Goal: Task Accomplishment & Management: Manage account settings

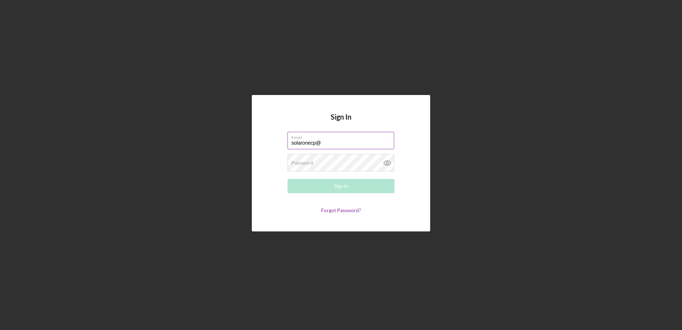
type input "[EMAIL_ADDRESS][DOMAIN_NAME]"
click at [345, 160] on div "Password Required" at bounding box center [341, 163] width 107 height 18
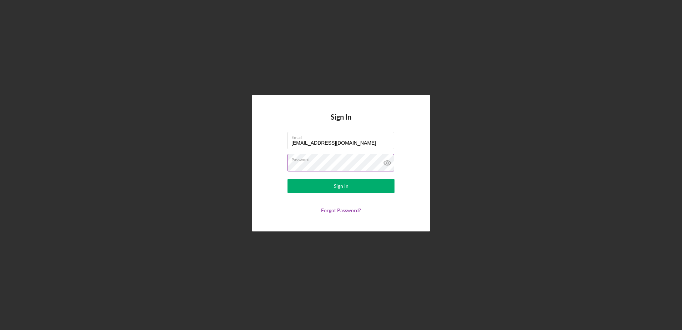
click at [288, 179] on button "Sign In" at bounding box center [341, 186] width 107 height 14
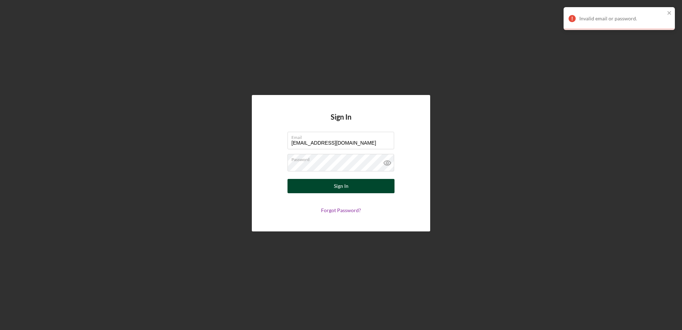
click at [358, 186] on button "Sign In" at bounding box center [341, 186] width 107 height 14
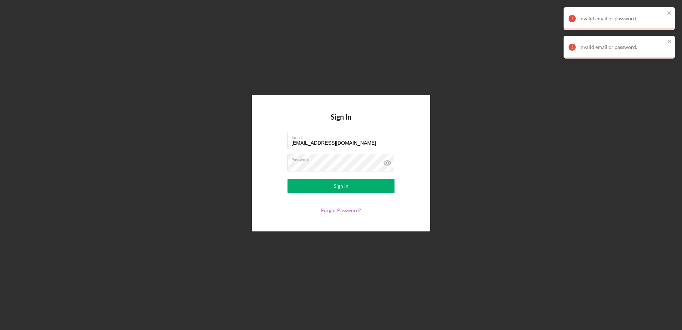
click at [352, 207] on link "Forgot Password?" at bounding box center [341, 210] width 40 height 6
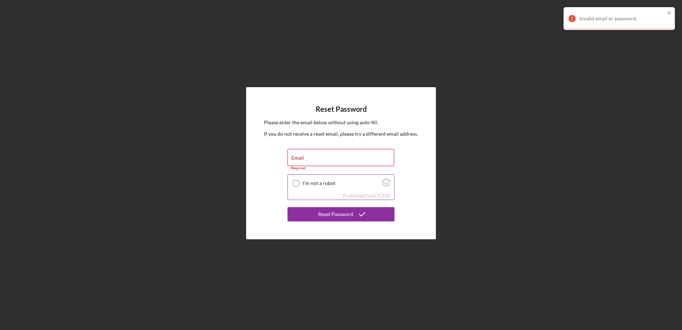
click at [296, 181] on input "I'm not a robot" at bounding box center [296, 183] width 6 height 6
checkbox input "true"
click at [313, 157] on input "Email" at bounding box center [341, 157] width 107 height 17
type input "[EMAIL_ADDRESS][DOMAIN_NAME]"
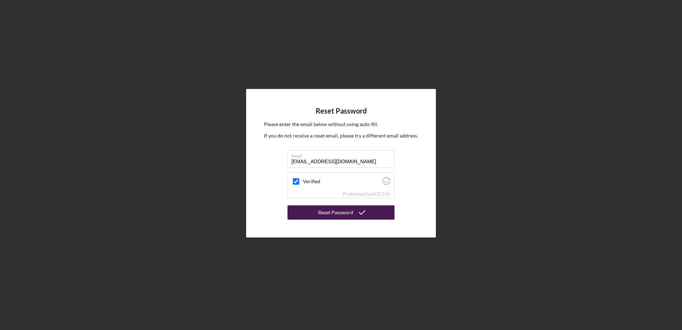
click at [336, 212] on div "Reset Password" at bounding box center [335, 212] width 35 height 14
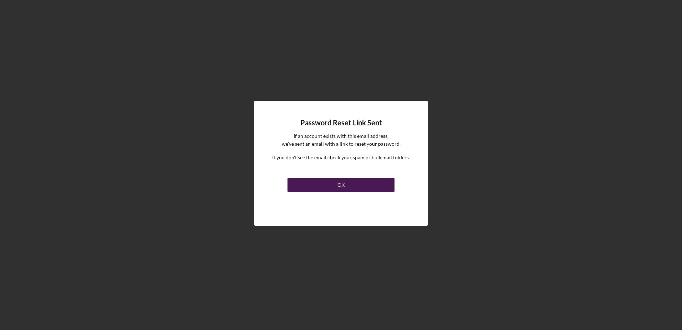
click at [347, 186] on button "OK" at bounding box center [341, 185] width 107 height 14
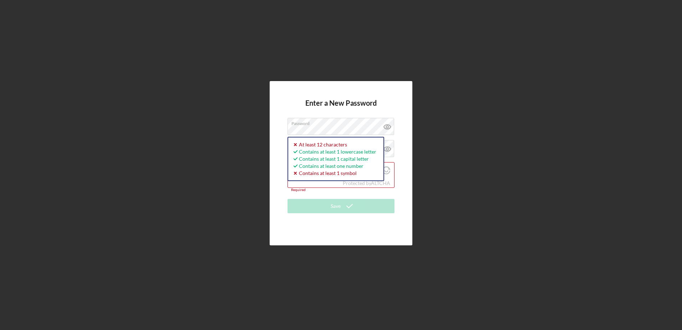
click at [542, 161] on div "Enter a New Password Password Password must be at least 12 characters. Icon/ico…" at bounding box center [341, 163] width 675 height 326
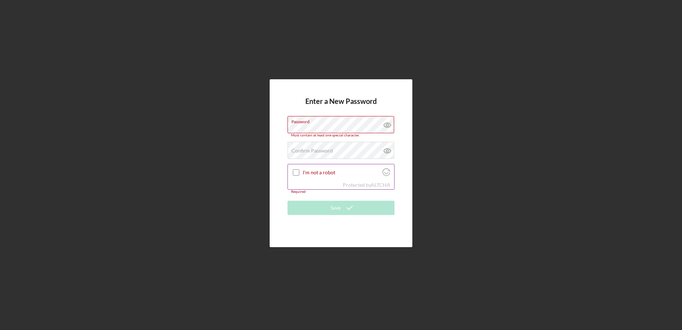
click at [296, 171] on input "I'm not a robot" at bounding box center [296, 172] width 6 height 6
checkbox input "true"
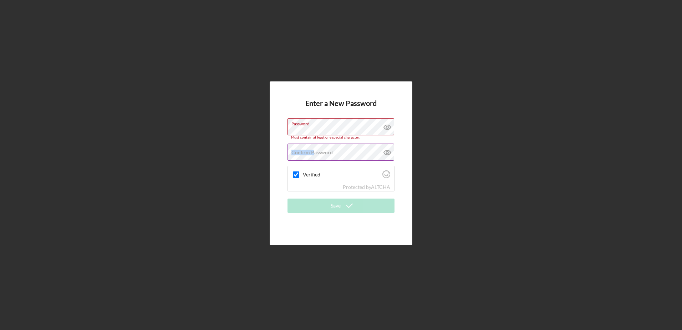
click at [318, 156] on div "Confirm Password Passwords do not match." at bounding box center [341, 152] width 107 height 18
drag, startPoint x: 317, startPoint y: 155, endPoint x: 376, endPoint y: 152, distance: 59.7
click at [376, 152] on div "Confirm Password Passwords do not match." at bounding box center [341, 152] width 107 height 18
click at [376, 269] on div "Enter a New Password Password Must contain at least one special character. Conf…" at bounding box center [341, 163] width 675 height 326
click at [311, 178] on div "Verified" at bounding box center [341, 174] width 106 height 17
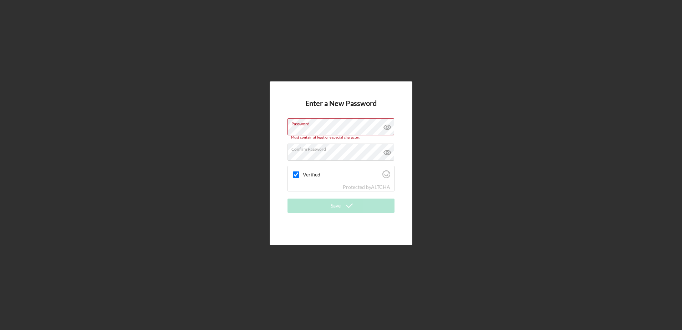
drag, startPoint x: 416, startPoint y: 119, endPoint x: 423, endPoint y: 116, distance: 7.2
click at [417, 120] on div "Enter a New Password Password Must contain at least one special character. Conf…" at bounding box center [341, 163] width 675 height 326
drag, startPoint x: 423, startPoint y: 116, endPoint x: 455, endPoint y: 101, distance: 35.7
click at [435, 108] on div "Enter a New Password Password Must contain at least one special character. Conf…" at bounding box center [341, 163] width 675 height 326
